Goal: Transaction & Acquisition: Purchase product/service

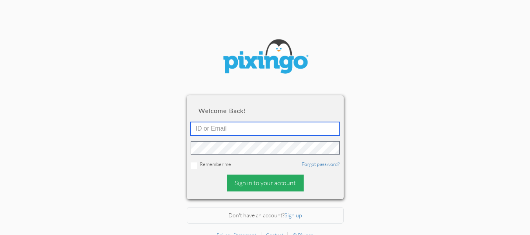
type input "[EMAIL_ADDRESS][DOMAIN_NAME]"
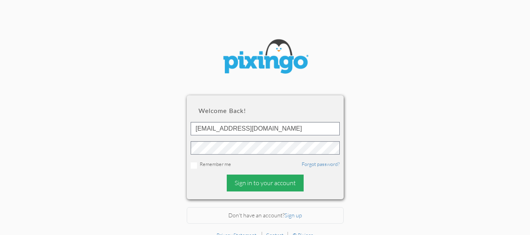
click at [259, 185] on div "Sign in to your account" at bounding box center [265, 182] width 77 height 17
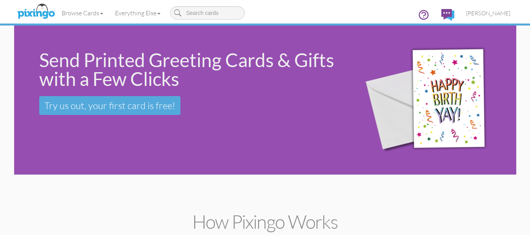
click at [80, 154] on div "Send Printed Greeting Cards & Gifts with a Few Clicks Try us out, your first ca…" at bounding box center [265, 99] width 502 height 149
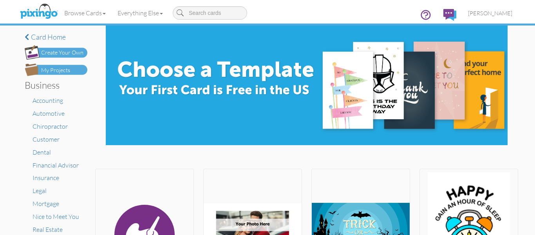
click at [70, 72] on img at bounding box center [56, 70] width 63 height 13
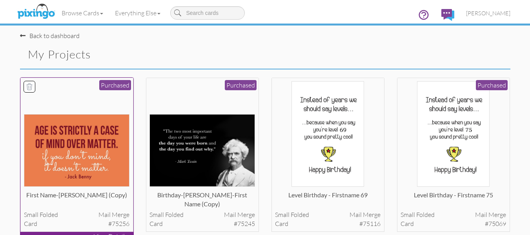
click at [94, 134] on img at bounding box center [76, 150] width 105 height 73
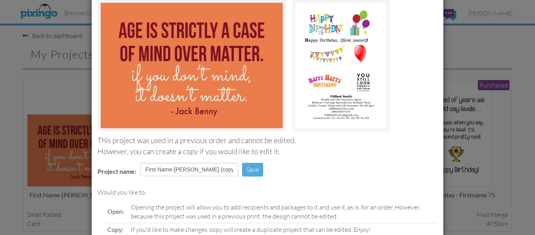
scroll to position [132, 0]
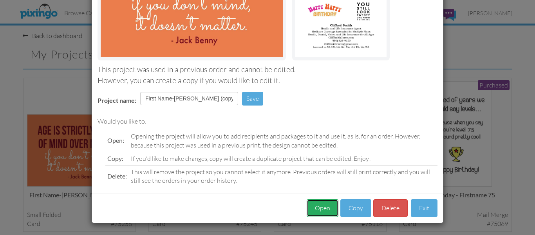
click at [329, 206] on button "Open" at bounding box center [323, 208] width 32 height 18
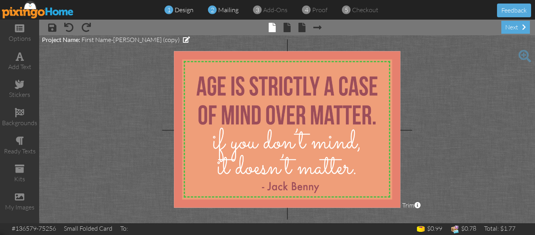
click at [223, 10] on span "mailing" at bounding box center [228, 10] width 20 height 8
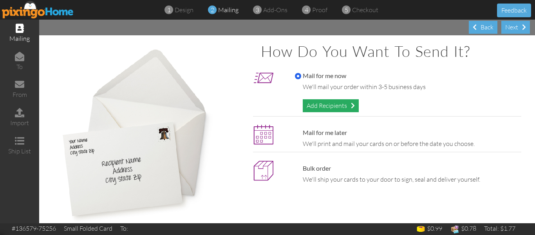
click at [335, 108] on div "Add Recipients" at bounding box center [331, 105] width 56 height 13
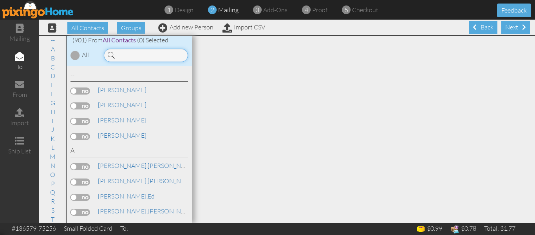
click at [154, 51] on input at bounding box center [146, 55] width 84 height 13
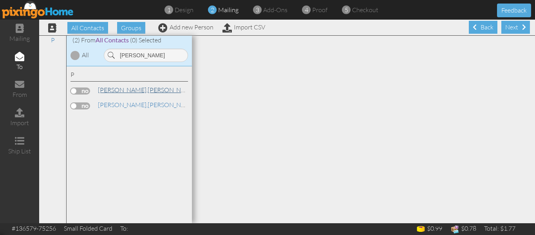
click at [136, 88] on link "[PERSON_NAME]" at bounding box center [147, 89] width 100 height 9
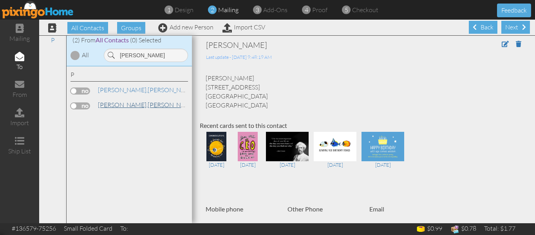
click at [120, 104] on span "[PERSON_NAME]," at bounding box center [123, 105] width 50 height 8
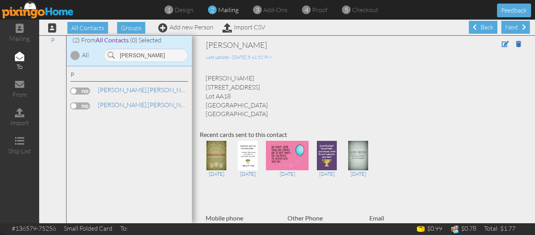
click at [74, 104] on label at bounding box center [81, 105] width 20 height 7
click at [0, 0] on input "checkbox" at bounding box center [0, 0] width 0 height 0
click at [141, 51] on input "[PERSON_NAME]" at bounding box center [146, 55] width 84 height 13
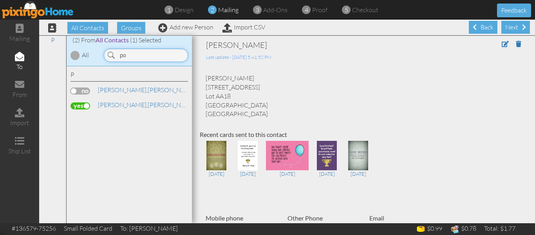
type input "p"
type input "diff"
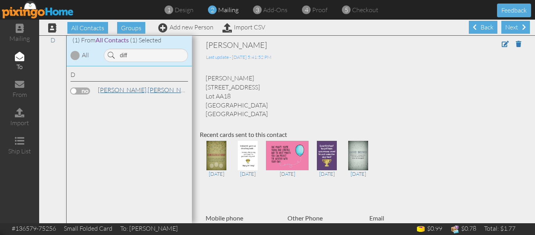
click at [127, 90] on span "[PERSON_NAME]," at bounding box center [123, 90] width 50 height 8
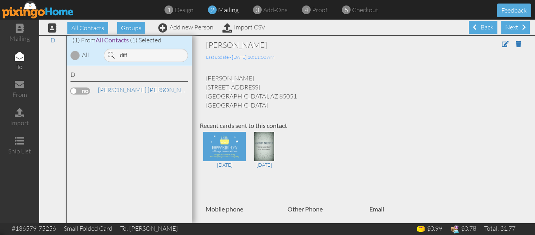
click at [73, 91] on label at bounding box center [81, 90] width 20 height 7
click at [0, 0] on input "checkbox" at bounding box center [0, 0] width 0 height 0
click at [318, 8] on span "proof" at bounding box center [319, 10] width 15 height 8
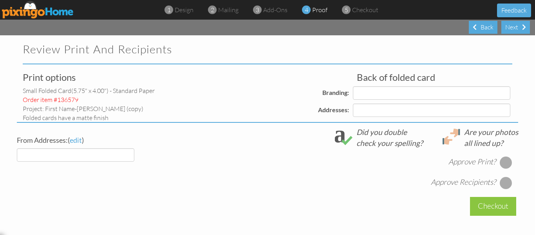
select select "object:6131"
select select "object:6137"
select select "object:6134"
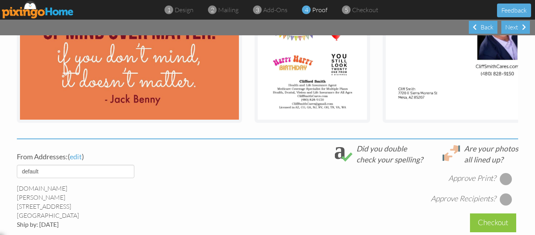
scroll to position [321, 0]
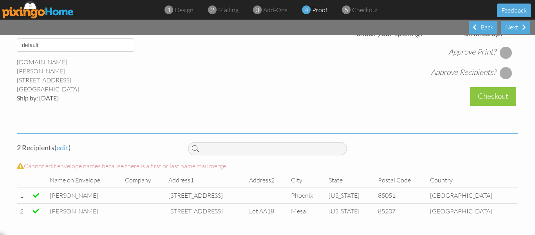
click at [505, 49] on div at bounding box center [506, 52] width 13 height 13
click at [501, 75] on div at bounding box center [506, 73] width 13 height 13
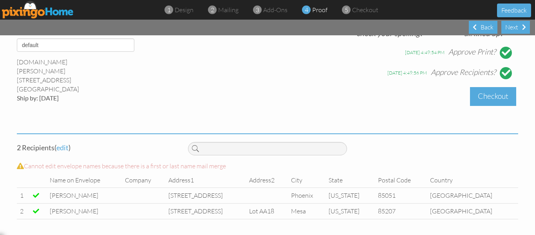
click at [489, 96] on div "Checkout" at bounding box center [493, 96] width 46 height 18
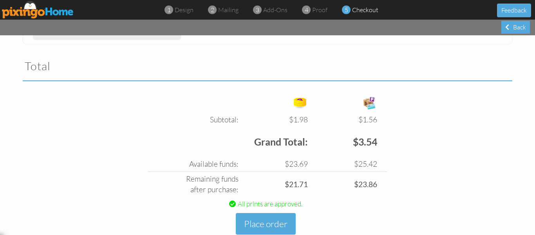
scroll to position [263, 0]
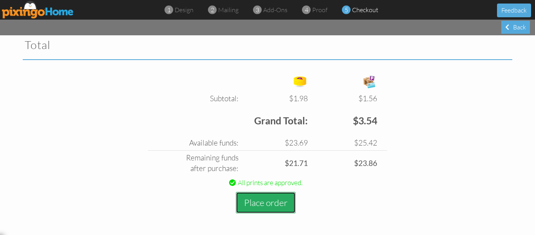
click at [254, 196] on button "Place order" at bounding box center [266, 203] width 60 height 22
